Goal: Task Accomplishment & Management: Manage account settings

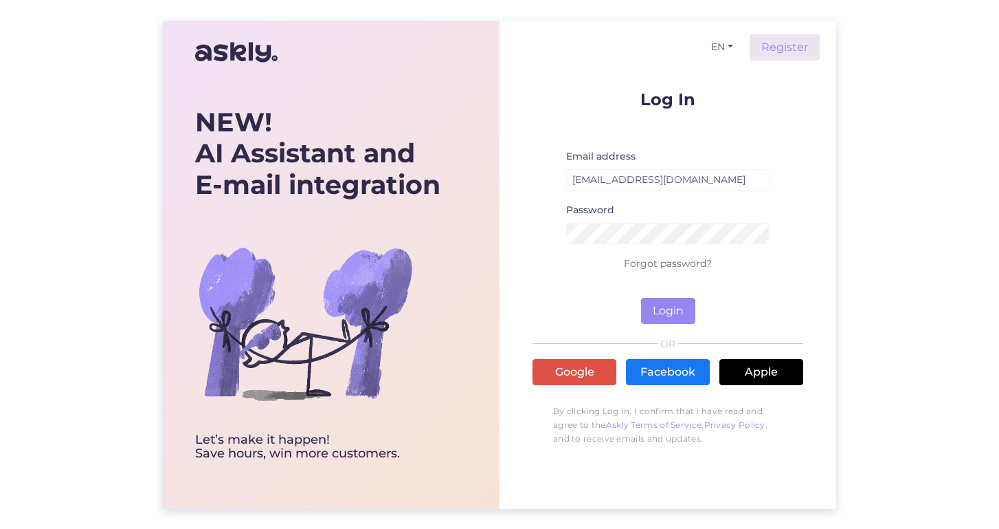
type input "rigaplaza@cec.com"
click at [668, 310] on button "Login" at bounding box center [668, 311] width 54 height 26
click at [679, 307] on button "Login" at bounding box center [668, 311] width 54 height 26
click at [660, 309] on button "Login" at bounding box center [668, 311] width 54 height 26
click at [676, 249] on small "Wrong password" at bounding box center [667, 251] width 203 height 8
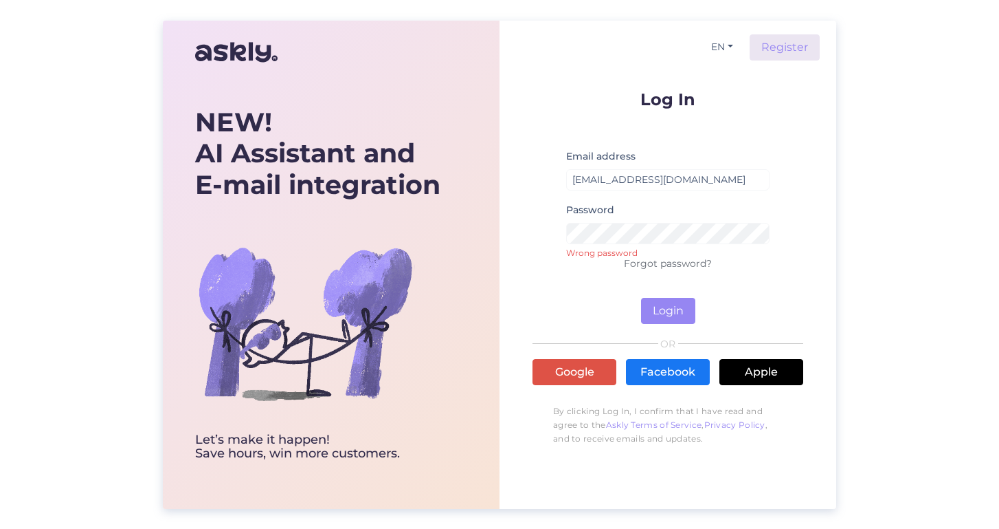
click at [634, 220] on div "Password Wrong password" at bounding box center [667, 228] width 203 height 54
click at [523, 225] on div "EN Register Log In Email address rigaplaza@cec.com Password Wrong password Forg…" at bounding box center [668, 265] width 337 height 488
click at [665, 302] on button "Login" at bounding box center [668, 311] width 54 height 26
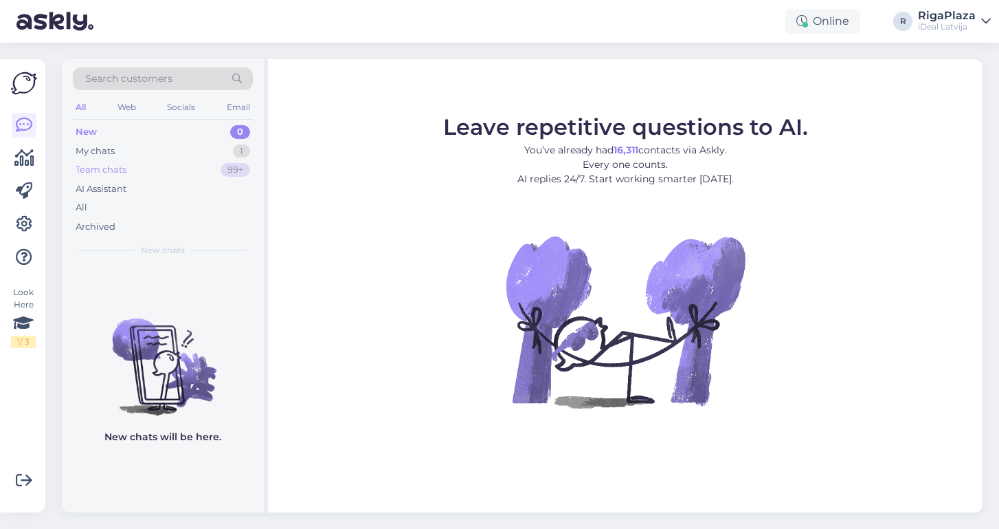
click at [135, 173] on div "Team chats 99+" at bounding box center [163, 169] width 180 height 19
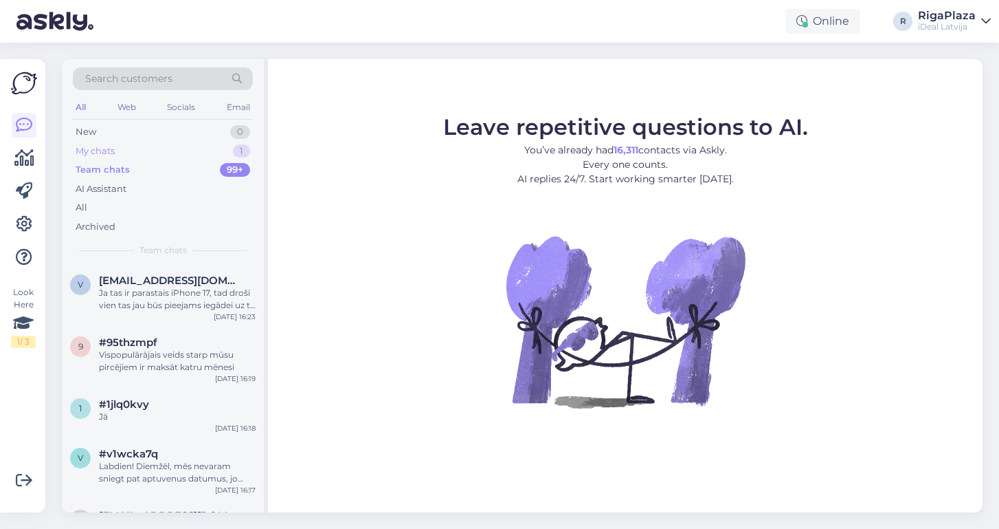
click at [135, 148] on div "My chats 1" at bounding box center [163, 151] width 180 height 19
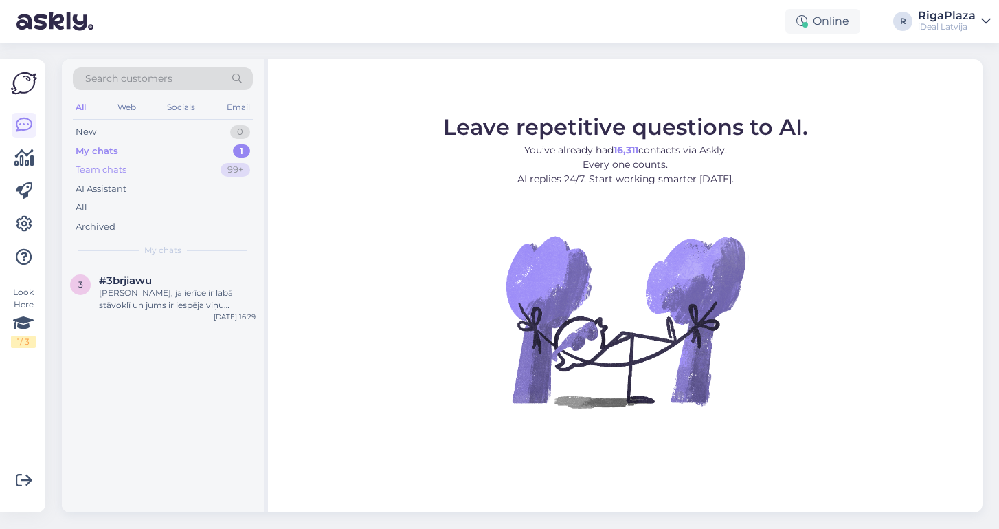
click at [129, 165] on div "Team chats 99+" at bounding box center [163, 169] width 180 height 19
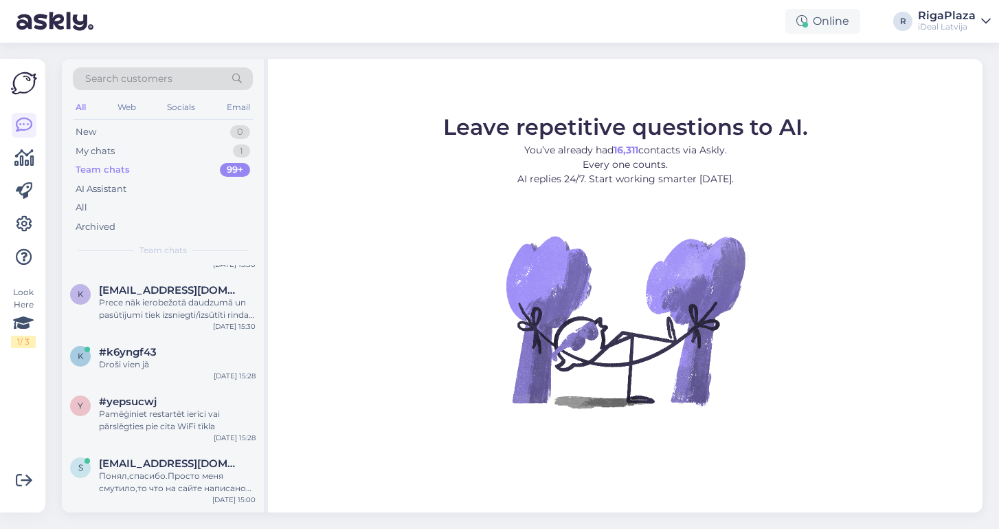
scroll to position [1503, 0]
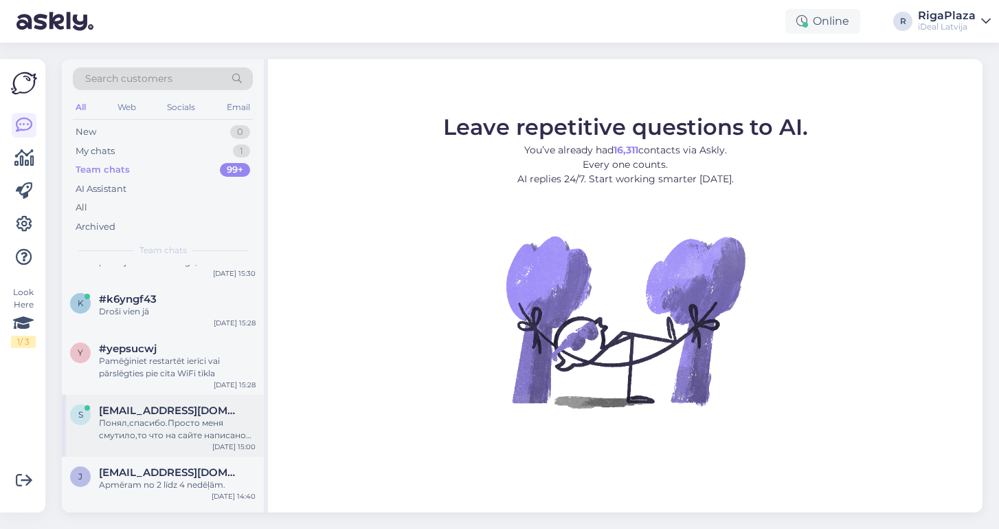
click at [166, 417] on div "Понял,спасибо.Просто меня смутило,то что на сайте написано только банковские ка…" at bounding box center [177, 429] width 157 height 25
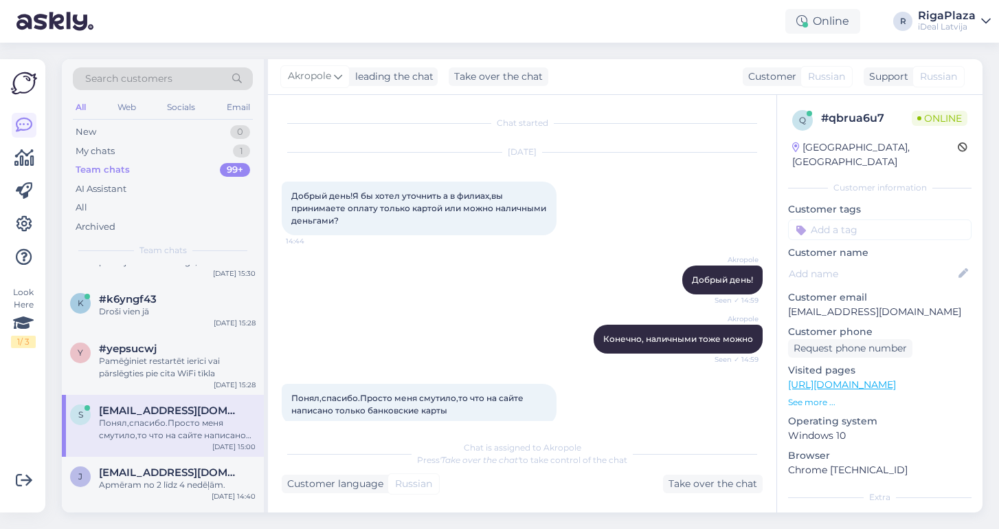
scroll to position [19, 0]
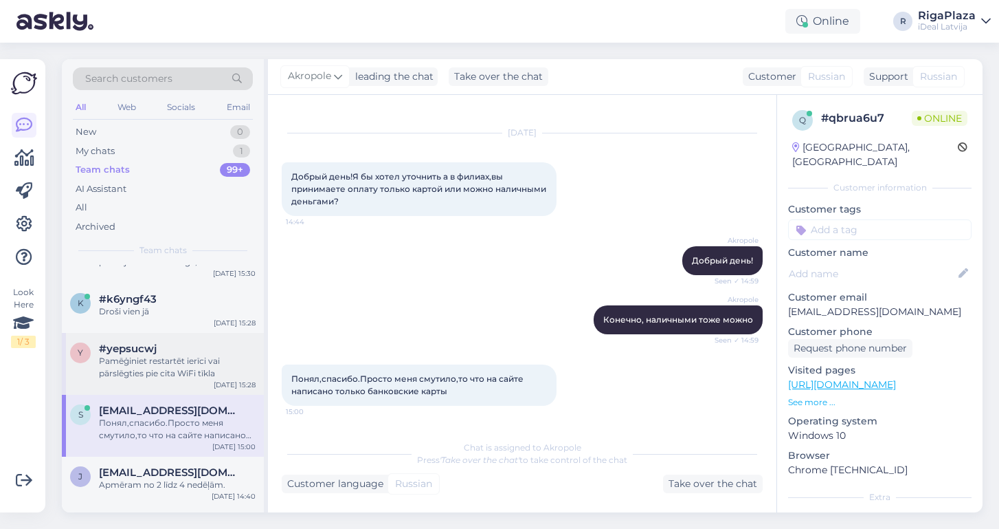
click at [131, 344] on span "#yepsucwj" at bounding box center [128, 348] width 58 height 12
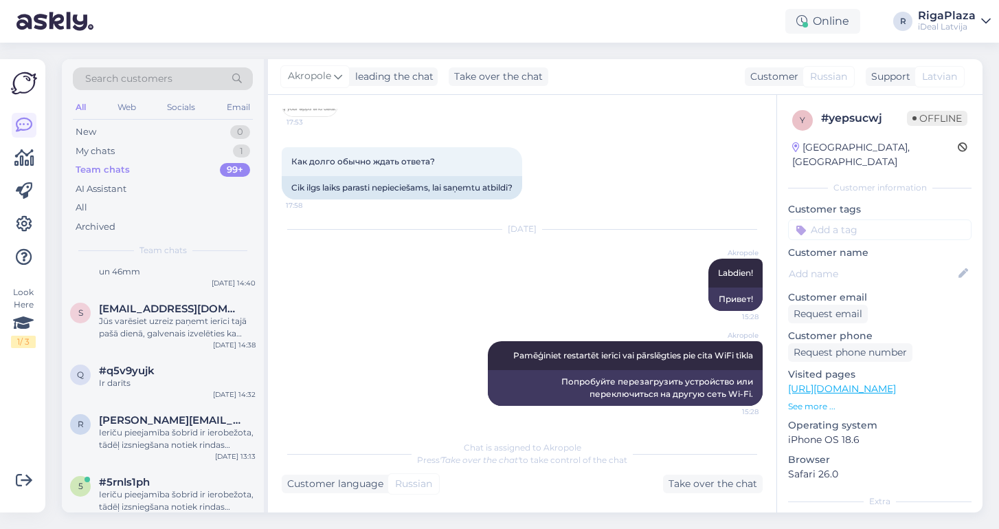
scroll to position [1979, 0]
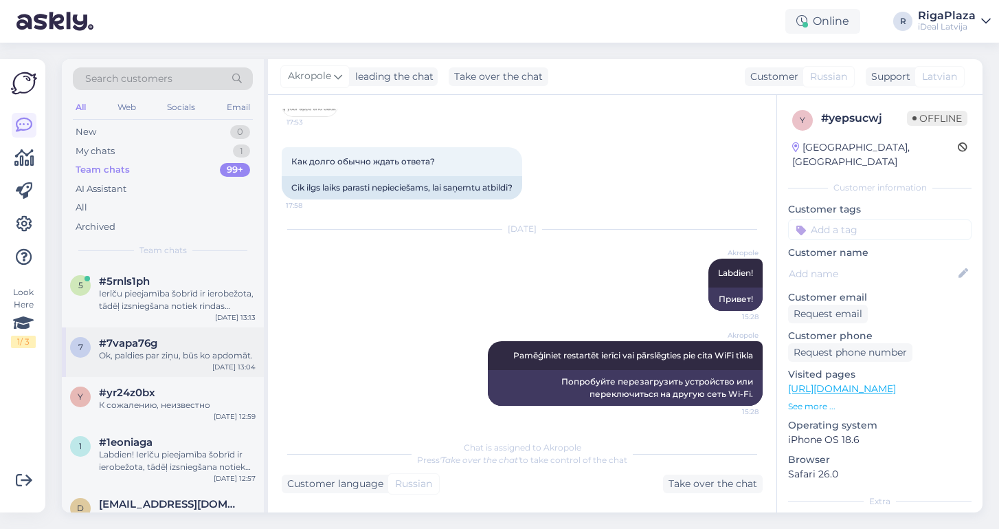
click at [130, 344] on span "#7vapa76g" at bounding box center [128, 343] width 58 height 12
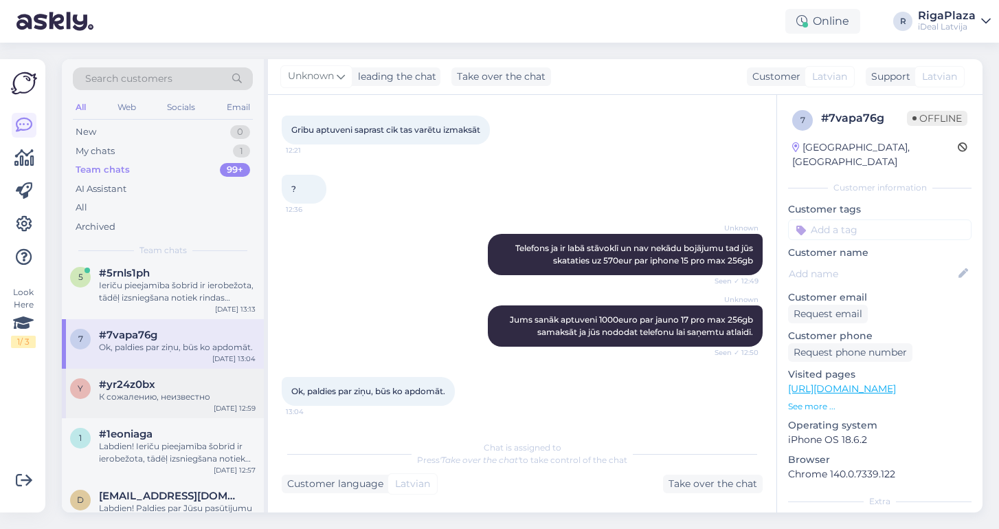
scroll to position [1988, 0]
click at [116, 435] on span "#1eoniaga" at bounding box center [126, 433] width 54 height 12
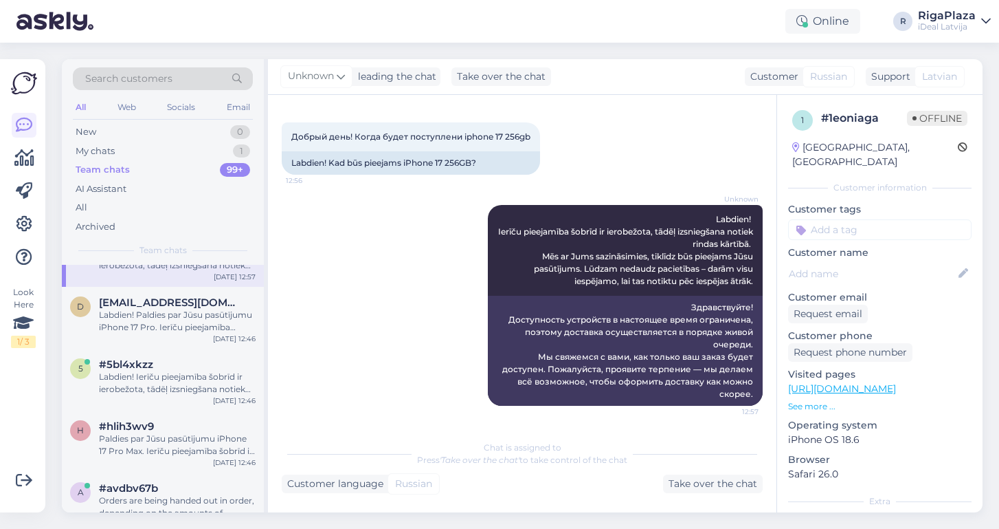
scroll to position [2364, 0]
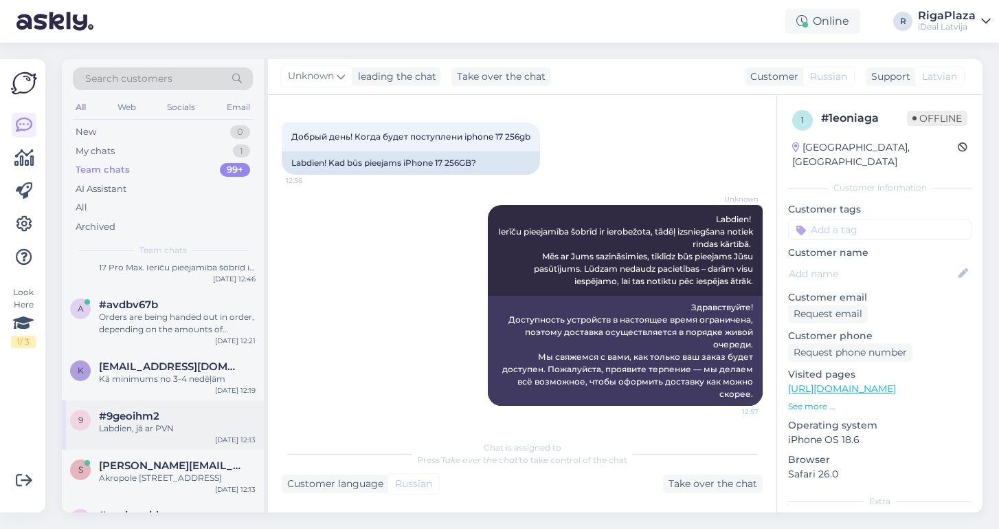
click at [192, 410] on div "#9geoihm2" at bounding box center [177, 416] width 157 height 12
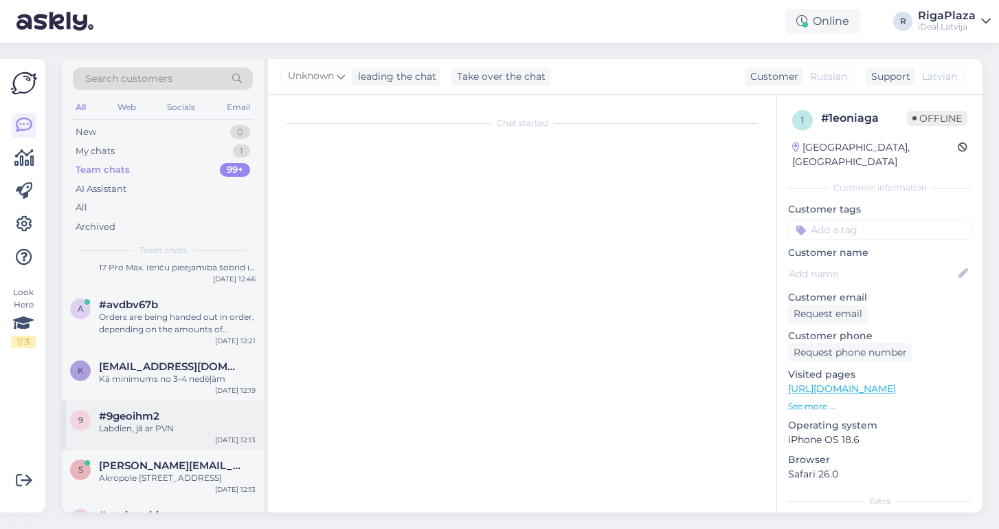
scroll to position [0, 0]
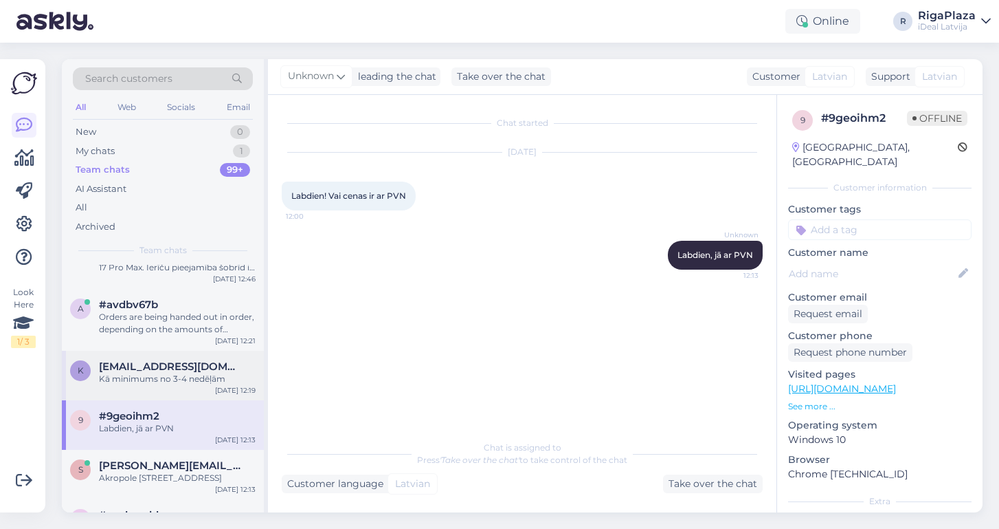
click at [180, 367] on span "klavsgailitis@inbox.lv" at bounding box center [170, 366] width 143 height 12
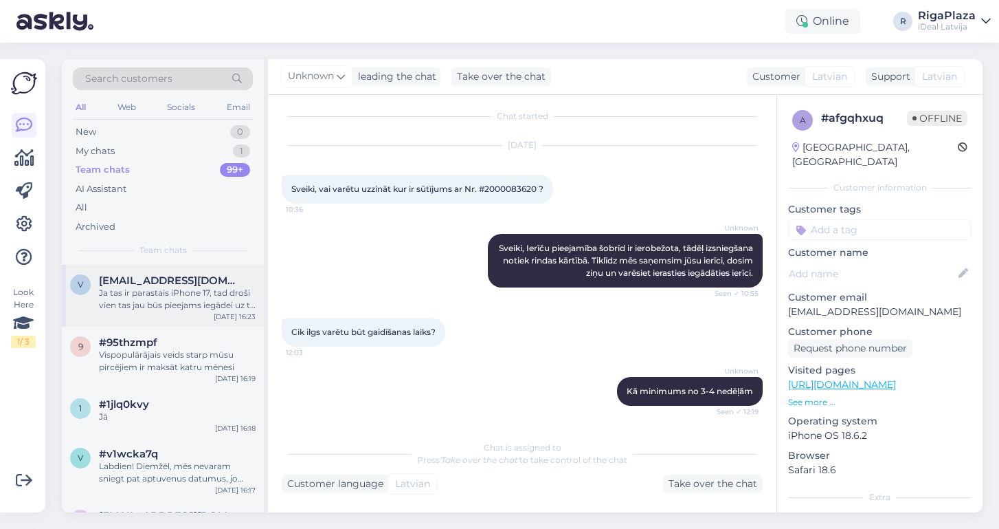
click at [183, 304] on div "Ja tas ir parastais iPhone 17, tad droši vien tas jau būs pieejams iegādei uz t…" at bounding box center [177, 299] width 157 height 25
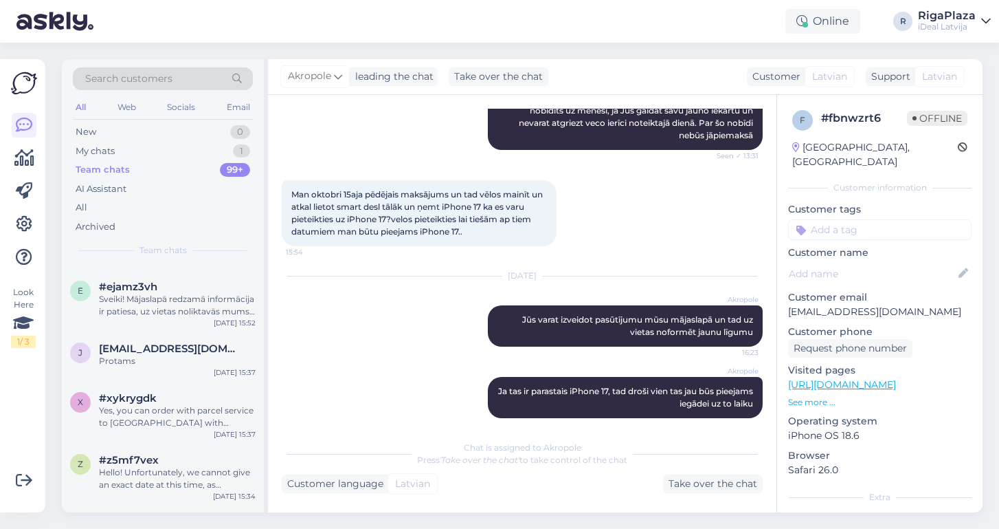
scroll to position [1655, 0]
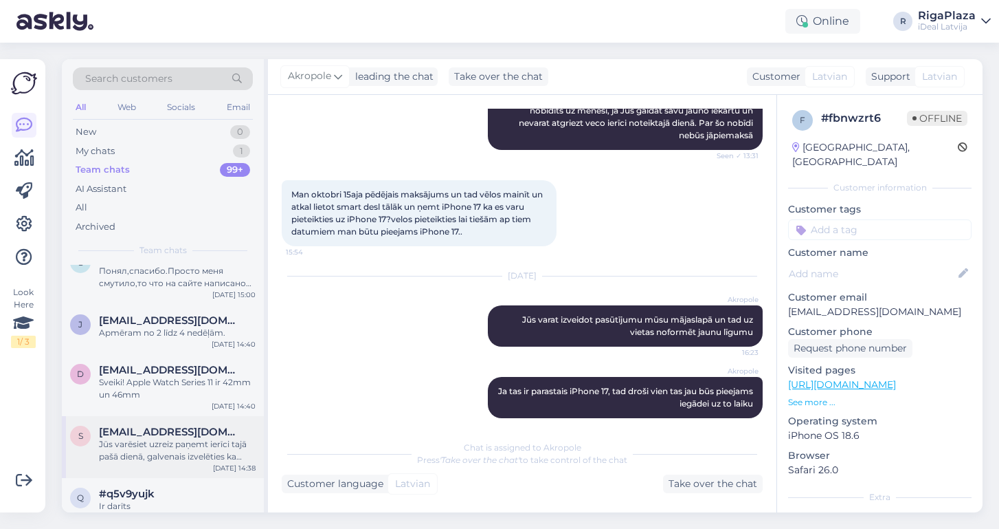
click at [158, 439] on div "Jūs varēsiet uzreiz paņemt ierīci tajā pašā dienā, galvenais izvelēties ka vēla…" at bounding box center [177, 450] width 157 height 25
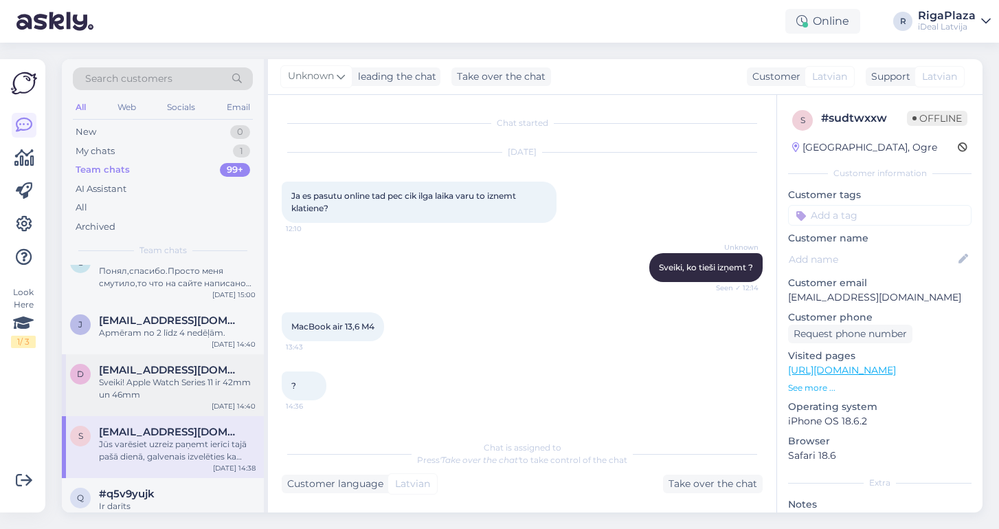
scroll to position [78, 0]
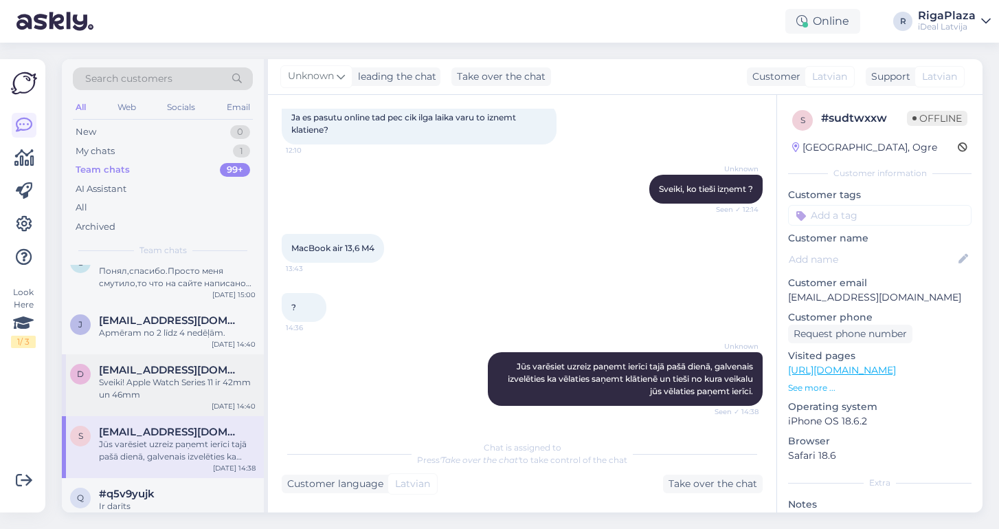
click at [158, 381] on div "Sveiki! Apple Watch Series 11 ir 42mm un 46mm" at bounding box center [177, 388] width 157 height 25
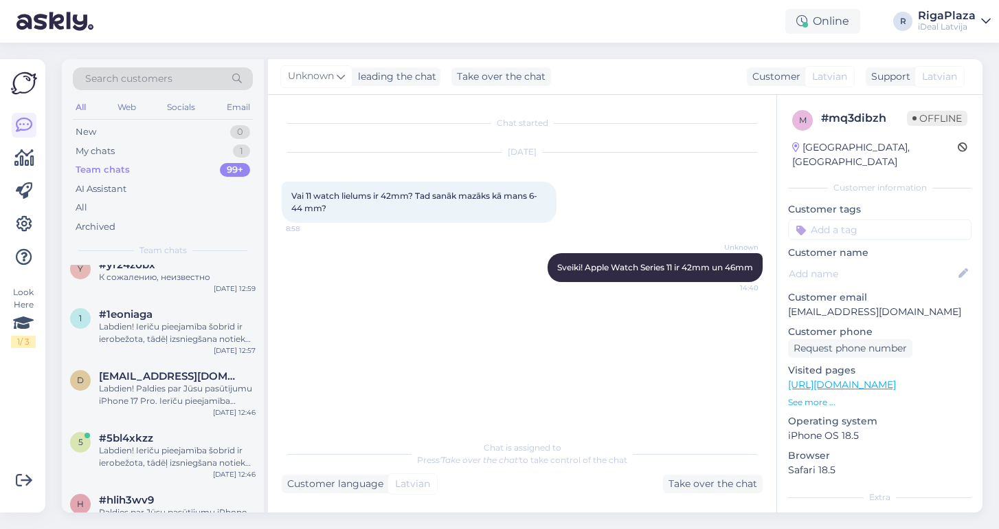
scroll to position [2121, 0]
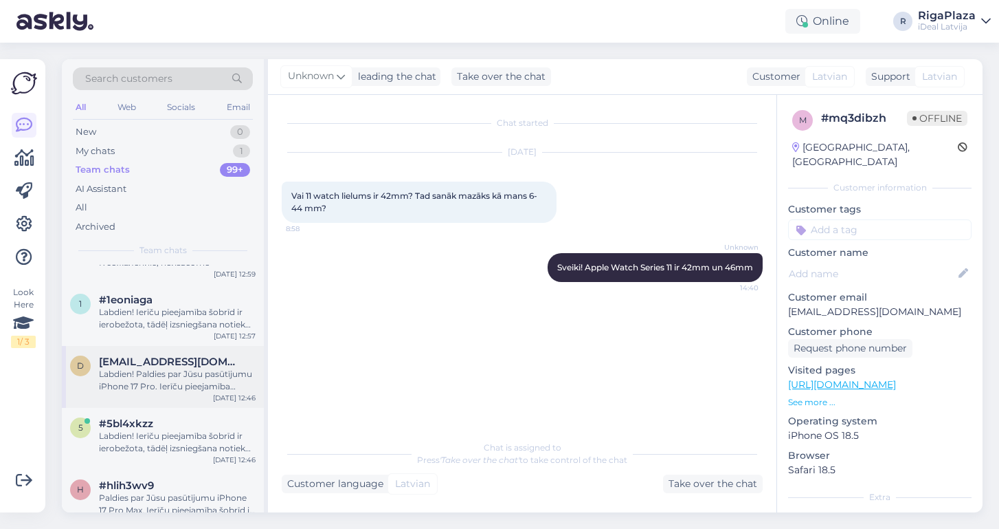
click at [158, 381] on div "Labdien! Paldies par Jūsu pasūtījumu iPhone 17 Pro. Ierīču pieejamība šobrīd ir…" at bounding box center [177, 380] width 157 height 25
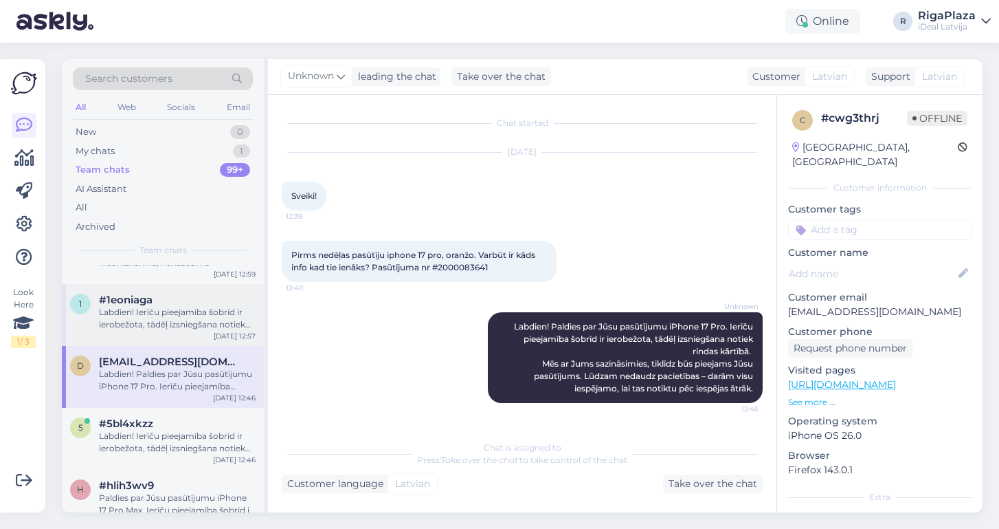
click at [159, 318] on div "Labdien! Ierīču pieejamība šobrīd ir ierobežota, tādēļ izsniegšana notiek rinda…" at bounding box center [177, 318] width 157 height 25
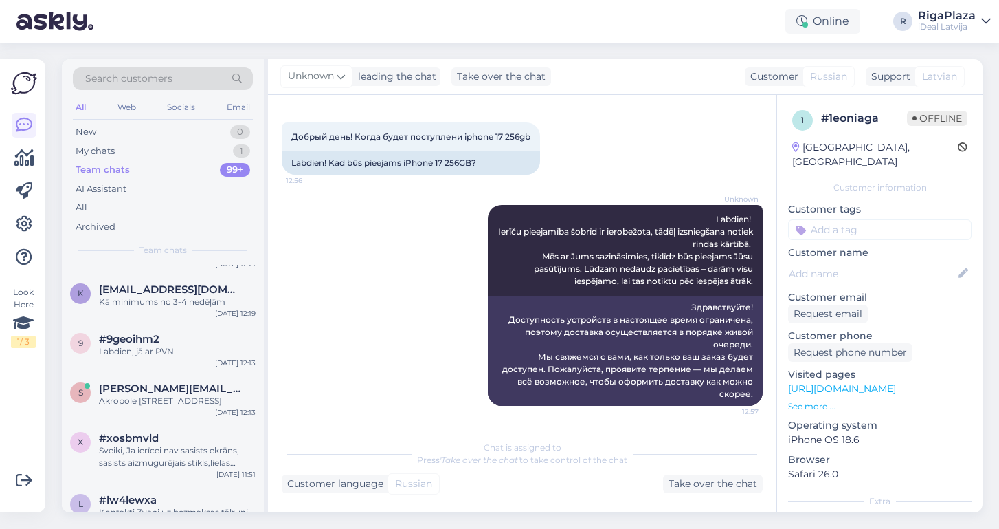
scroll to position [2463, 0]
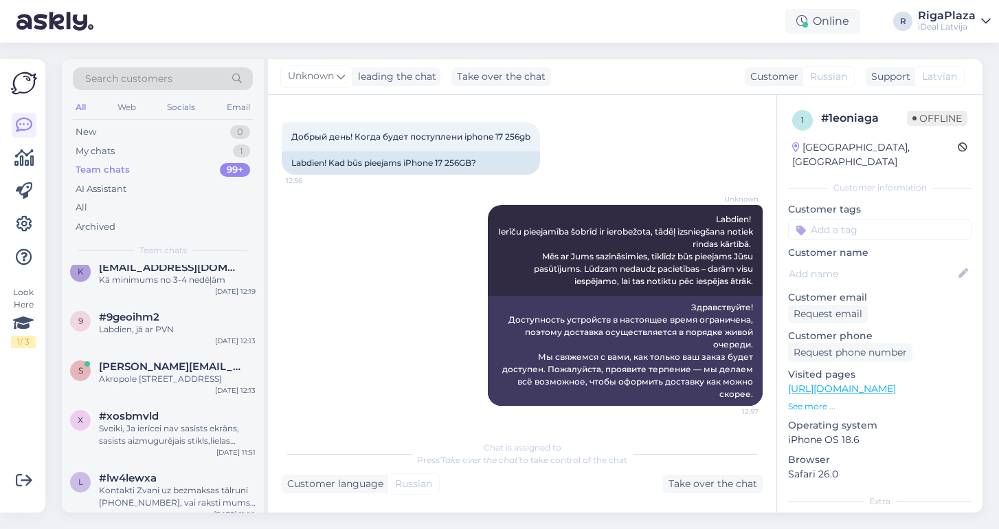
click at [953, 16] on div "RigaPlaza" at bounding box center [947, 15] width 58 height 11
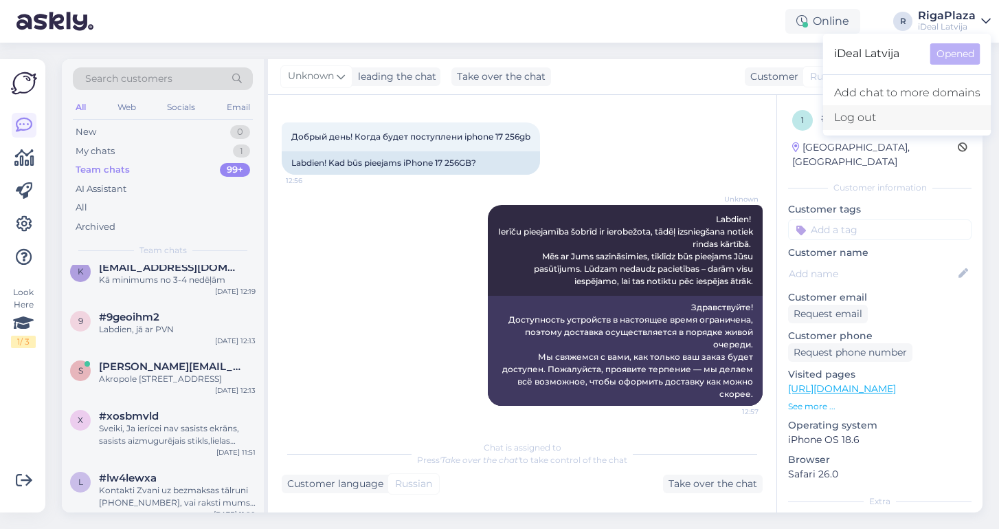
click at [868, 118] on div "Log out" at bounding box center [907, 117] width 168 height 25
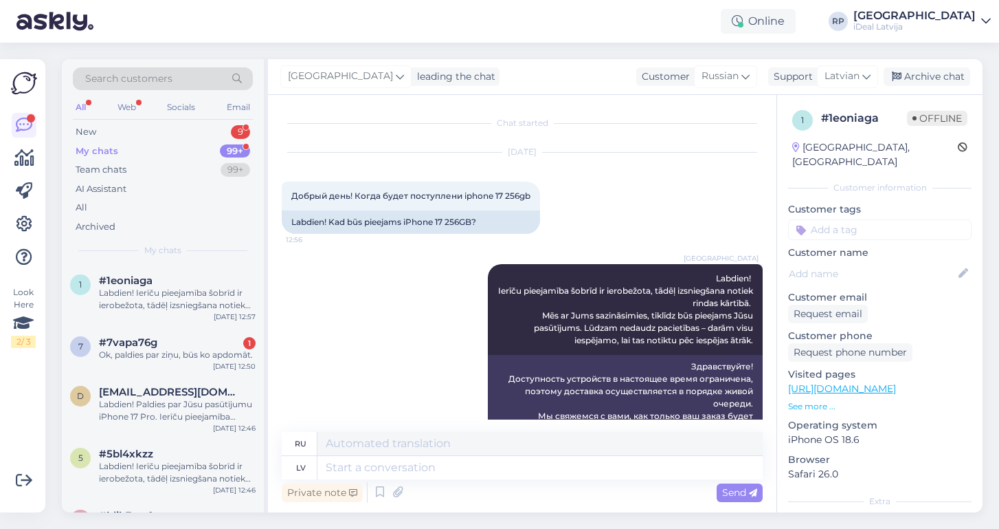
scroll to position [60, 0]
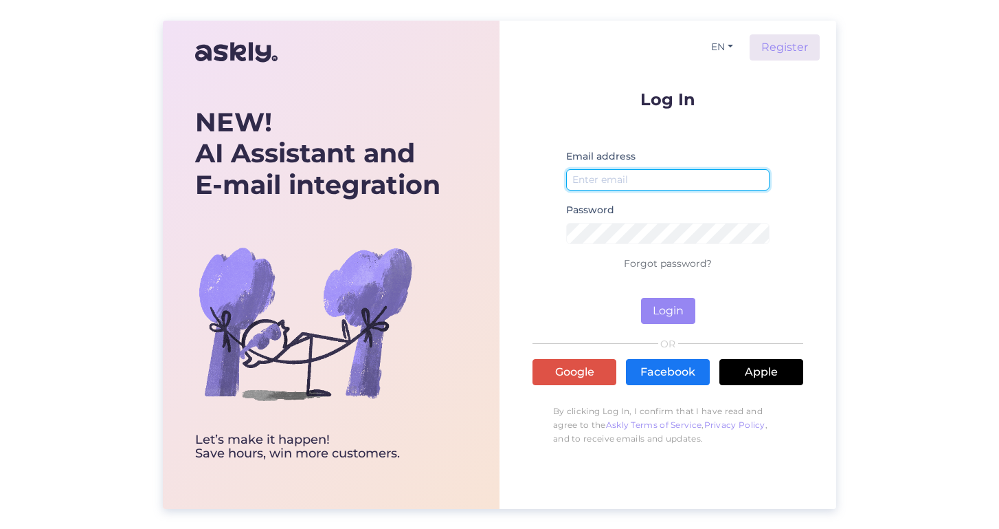
type input "rigaplaza@ideal.lv"
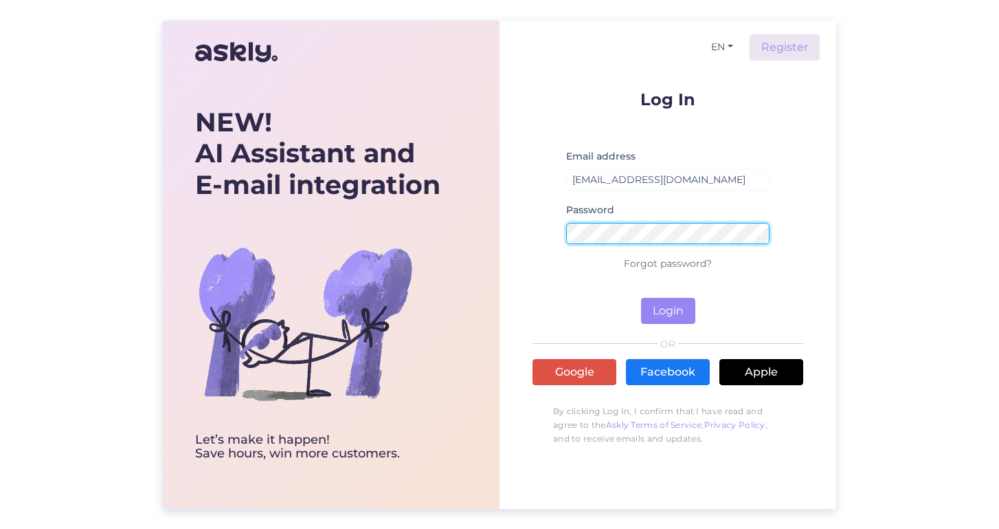
click at [668, 310] on button "Login" at bounding box center [668, 311] width 54 height 26
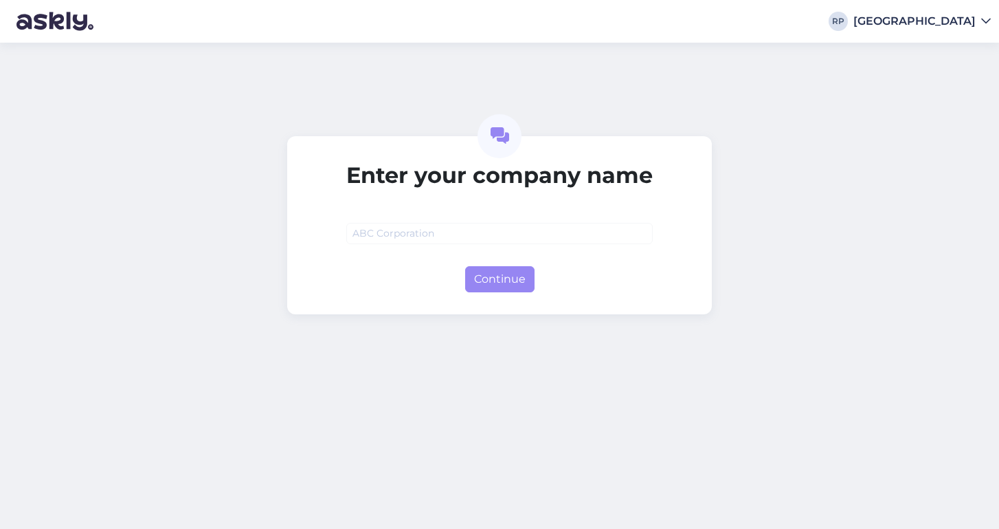
click at [441, 238] on input "text" at bounding box center [499, 233] width 307 height 21
click at [959, 19] on div "Riga plaza" at bounding box center [915, 21] width 122 height 11
click at [956, 41] on div "Log out" at bounding box center [959, 46] width 64 height 25
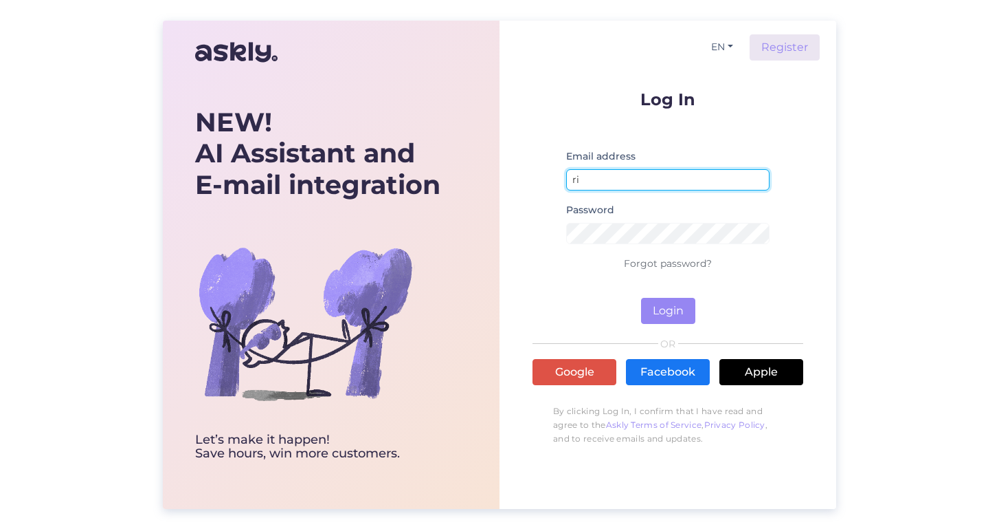
type input "[EMAIL_ADDRESS][DOMAIN_NAME]"
click at [671, 309] on button "Login" at bounding box center [668, 311] width 54 height 26
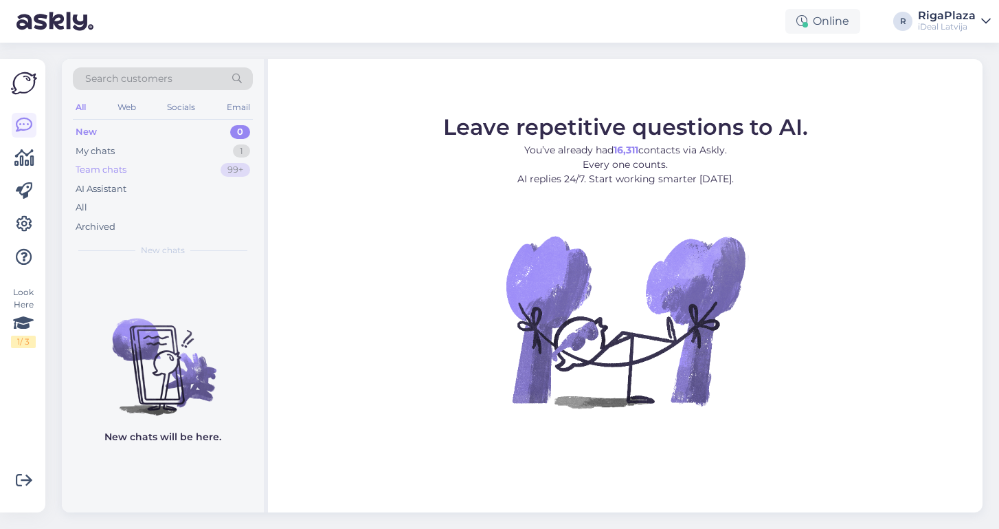
click at [166, 168] on div "Team chats 99+" at bounding box center [163, 169] width 180 height 19
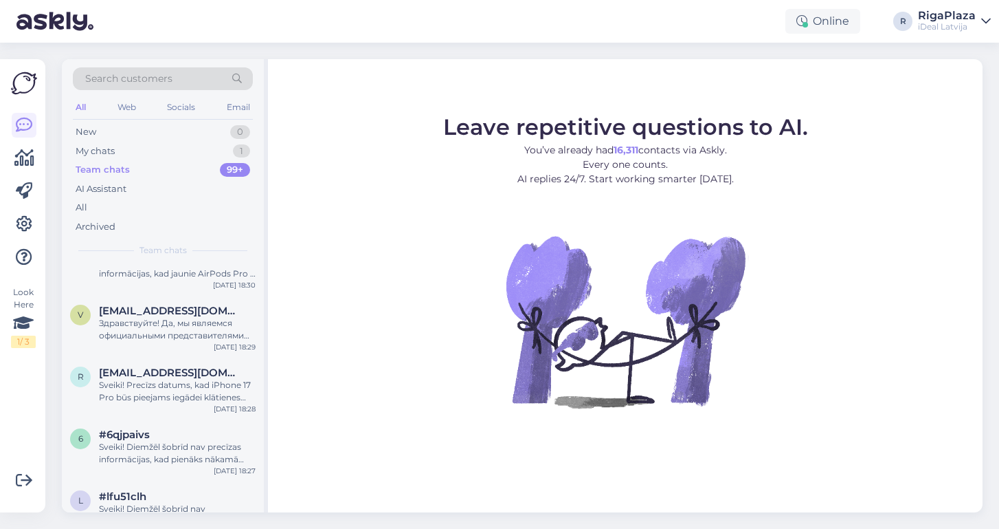
scroll to position [3885, 0]
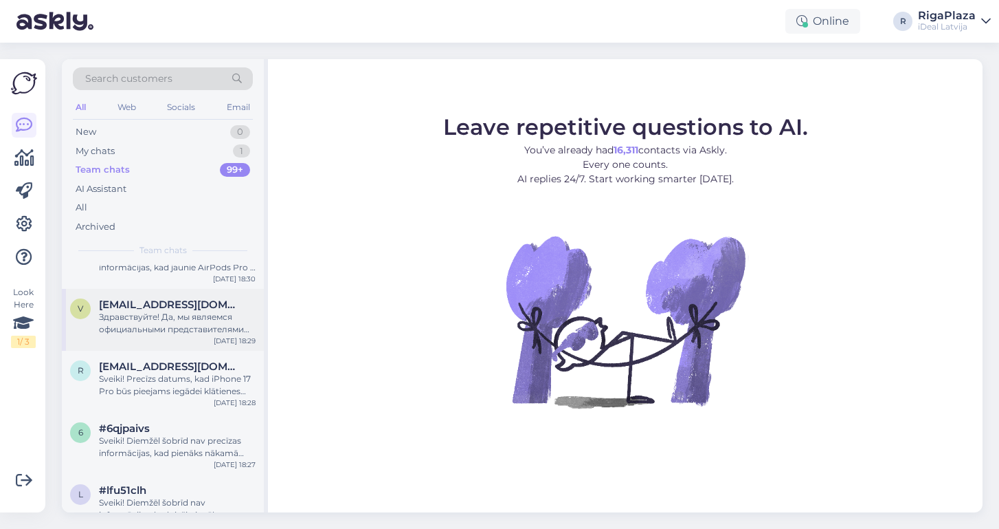
click at [195, 303] on div "[EMAIL_ADDRESS][DOMAIN_NAME]" at bounding box center [177, 304] width 157 height 12
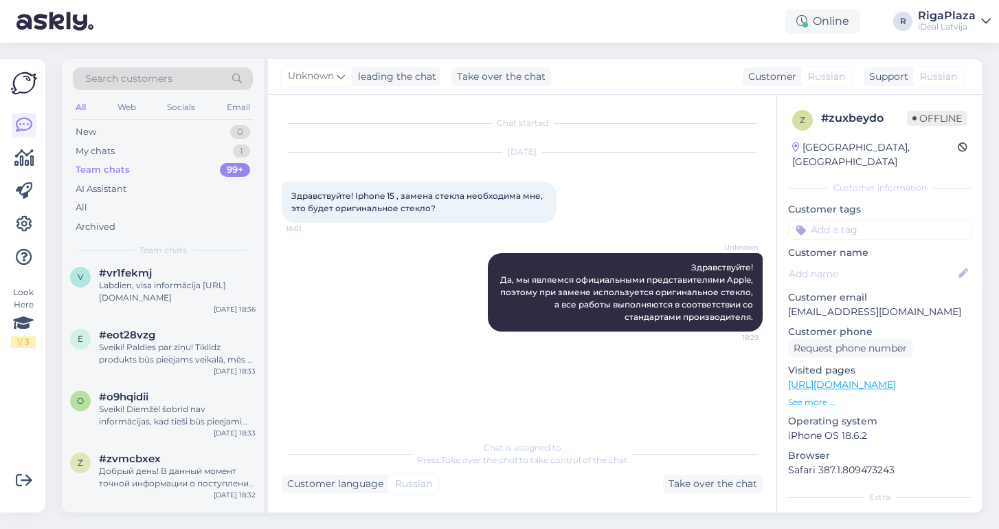
scroll to position [3517, 0]
